Goal: Information Seeking & Learning: Find specific fact

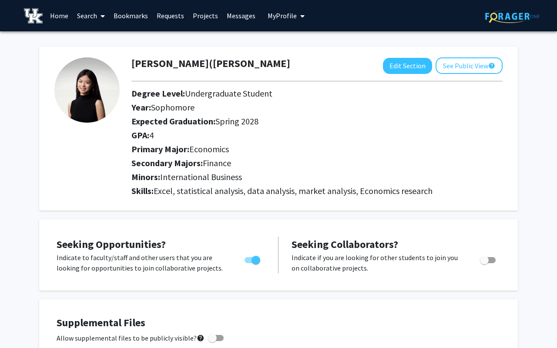
click at [90, 17] on link "Search" at bounding box center [91, 15] width 37 height 30
click at [99, 40] on span "Faculty/Staff" at bounding box center [105, 39] width 64 height 17
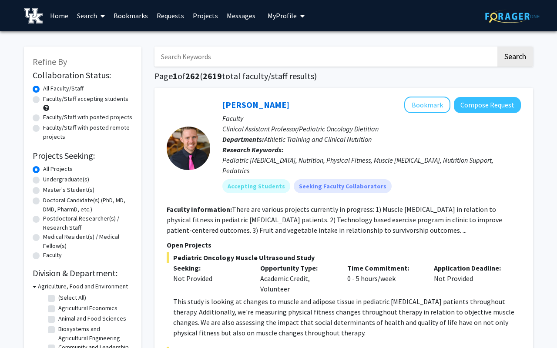
click at [346, 56] on input "Search Keywords" at bounding box center [326, 57] width 342 height 20
type input "[PERSON_NAME]"
click at [498, 47] on button "Search" at bounding box center [516, 57] width 36 height 20
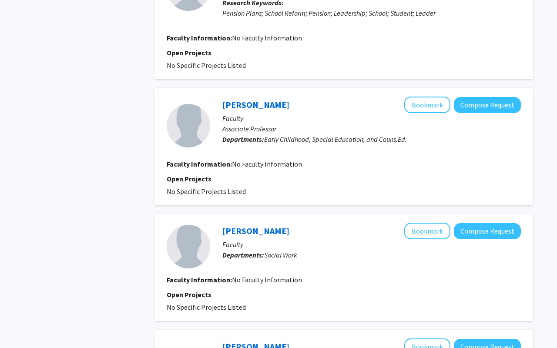
scroll to position [1193, 0]
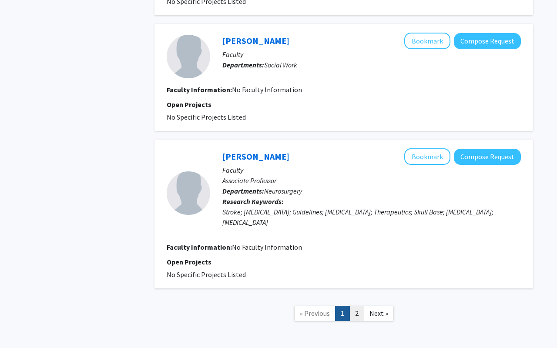
click at [359, 312] on link "2" at bounding box center [357, 313] width 15 height 15
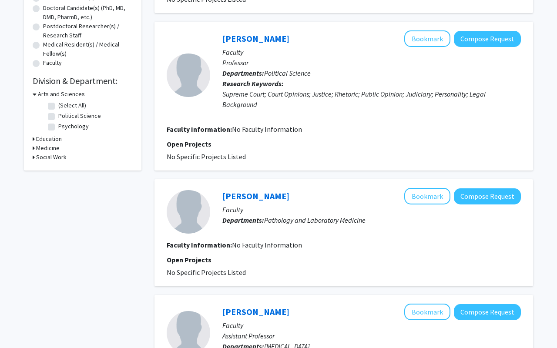
scroll to position [353, 0]
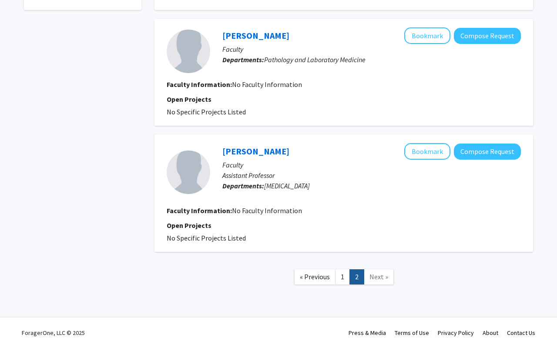
click at [381, 278] on span "Next »" at bounding box center [379, 276] width 19 height 9
